Goal: Task Accomplishment & Management: Complete application form

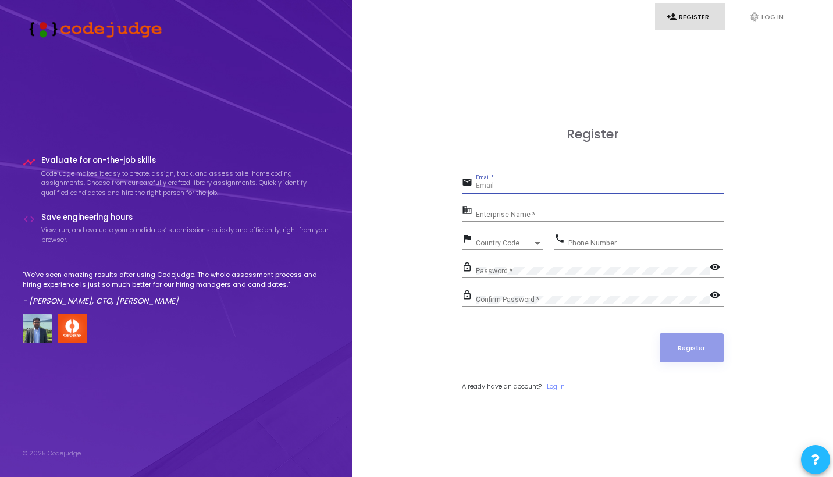
click at [502, 225] on div "business Enterprise Name *" at bounding box center [593, 215] width 262 height 27
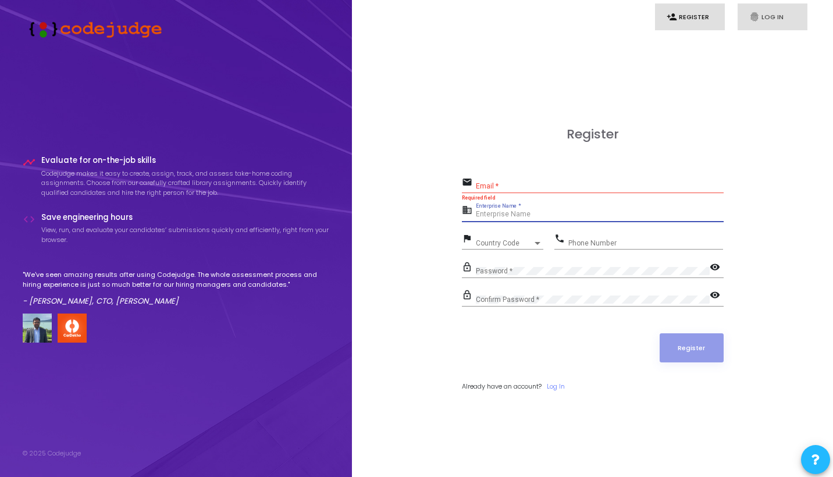
click at [756, 17] on icon "fingerprint" at bounding box center [754, 17] width 10 height 10
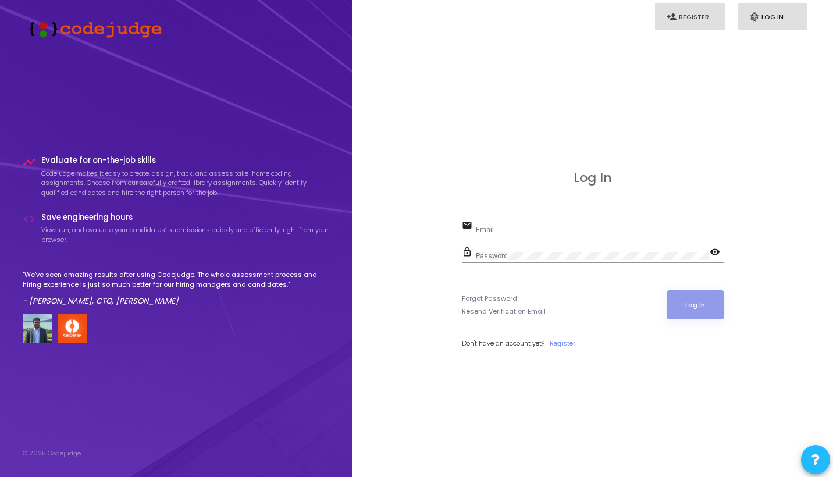
click at [701, 10] on link "person_add Register" at bounding box center [690, 16] width 70 height 27
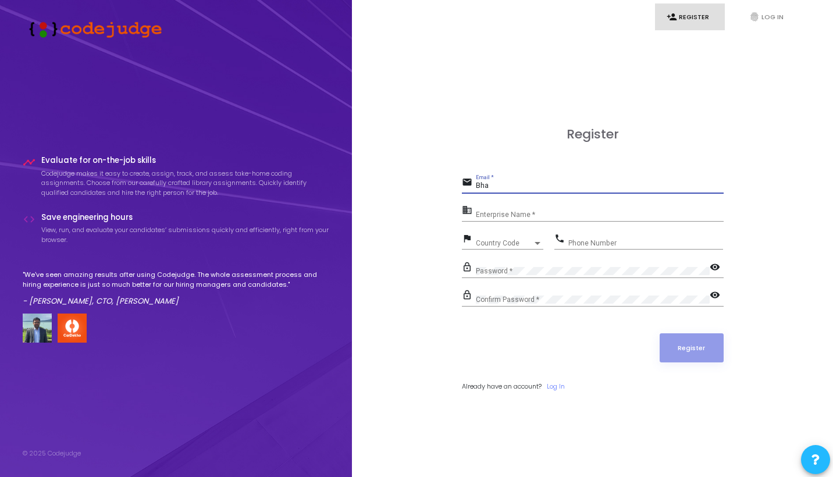
type input "Bh"
type input "bhawanshsingh1@gmail.com"
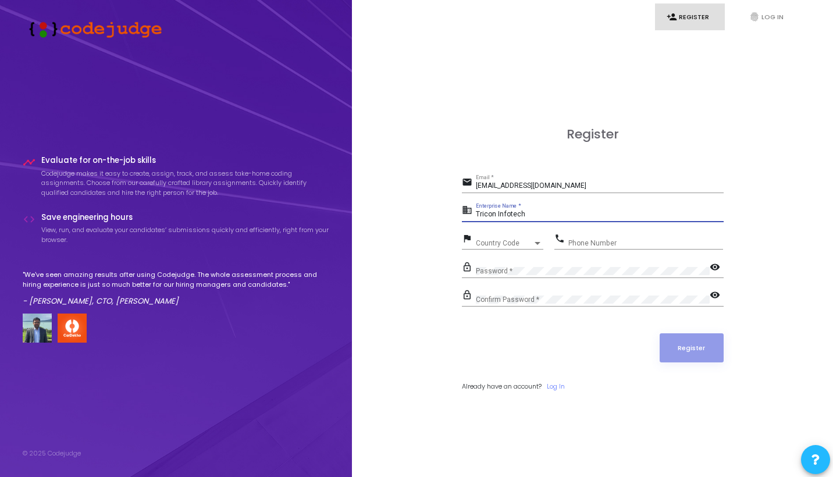
type input "Tricon Infotech"
click at [586, 239] on input "Phone Number" at bounding box center [645, 243] width 155 height 8
type input "9991101062"
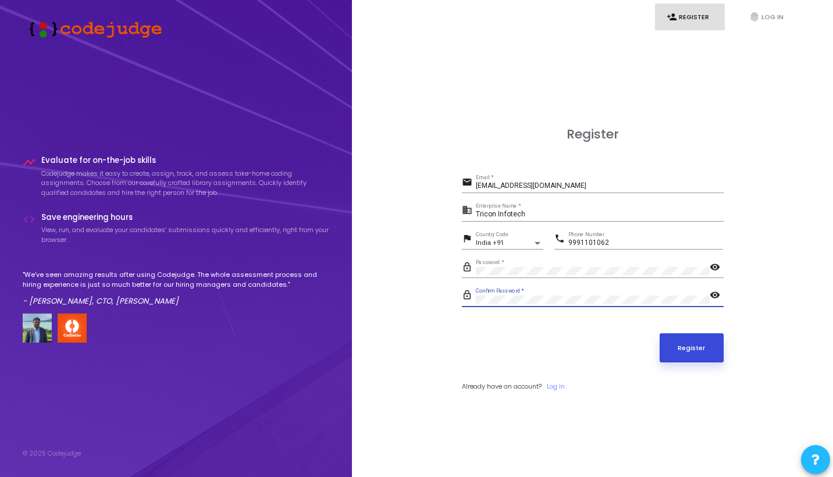
click at [702, 359] on button "Register" at bounding box center [691, 347] width 64 height 29
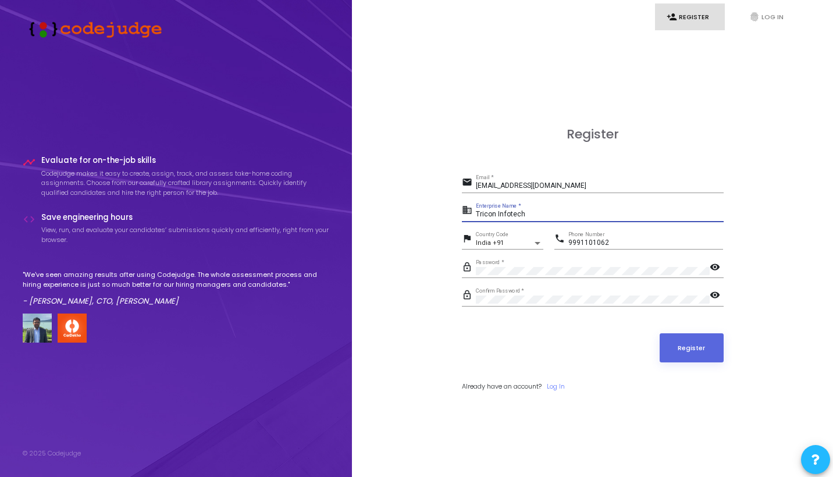
click at [542, 211] on input "Tricon Infotech" at bounding box center [600, 215] width 248 height 8
